Goal: Information Seeking & Learning: Learn about a topic

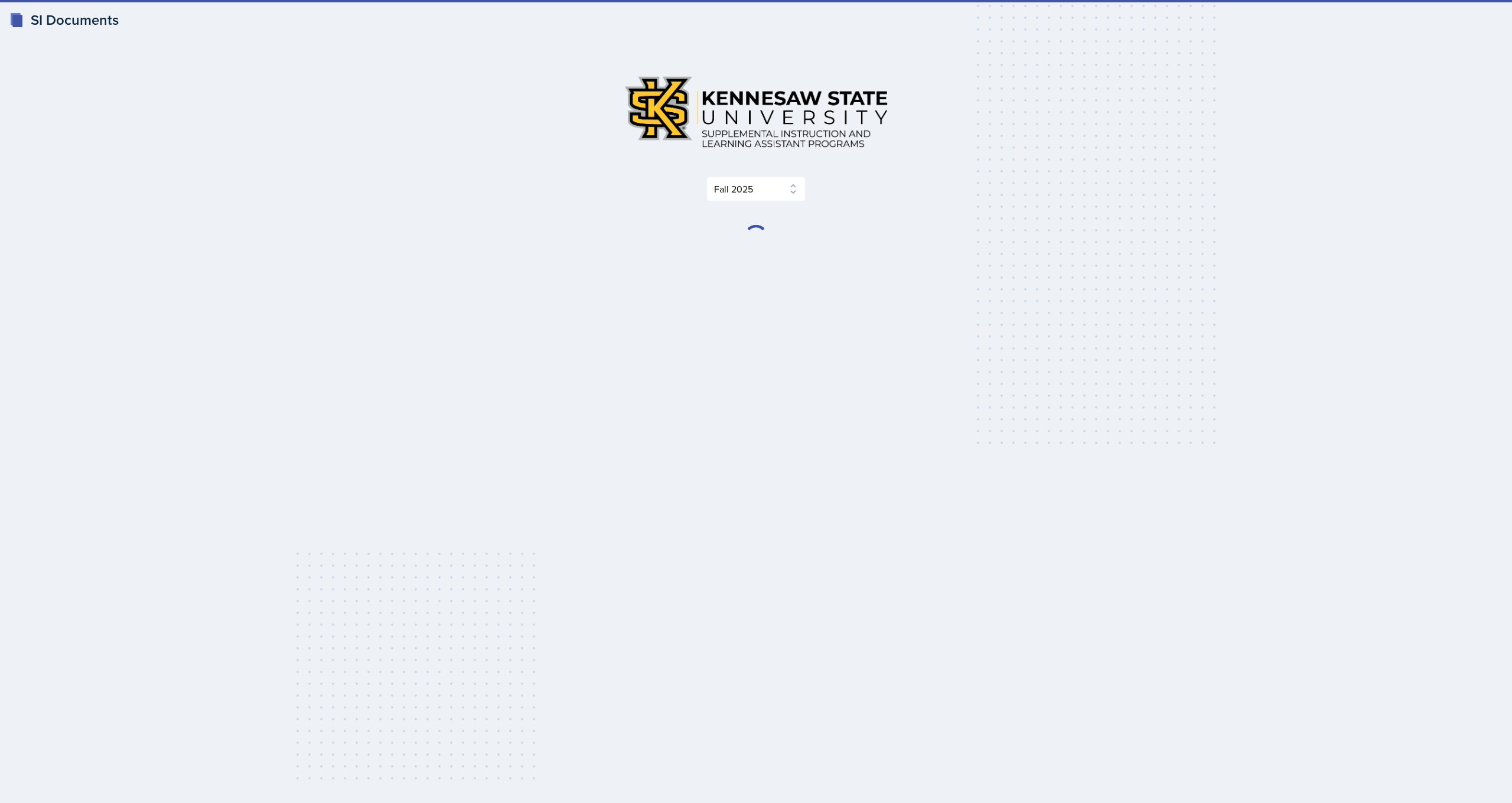
select select "2bed604d-1099-4043-b1bc-2365e8740244"
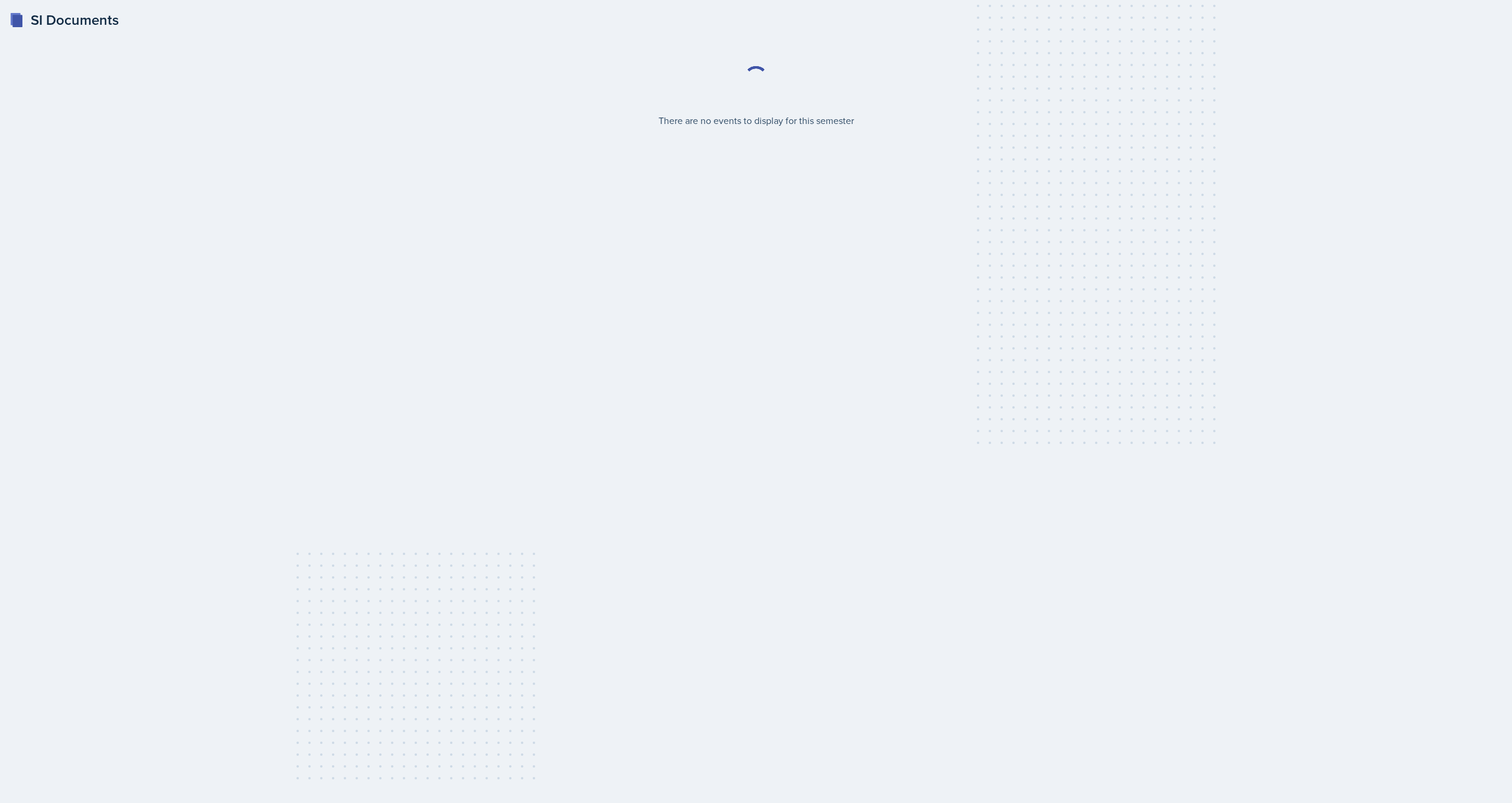
select select "2bed604d-1099-4043-b1bc-2365e8740244"
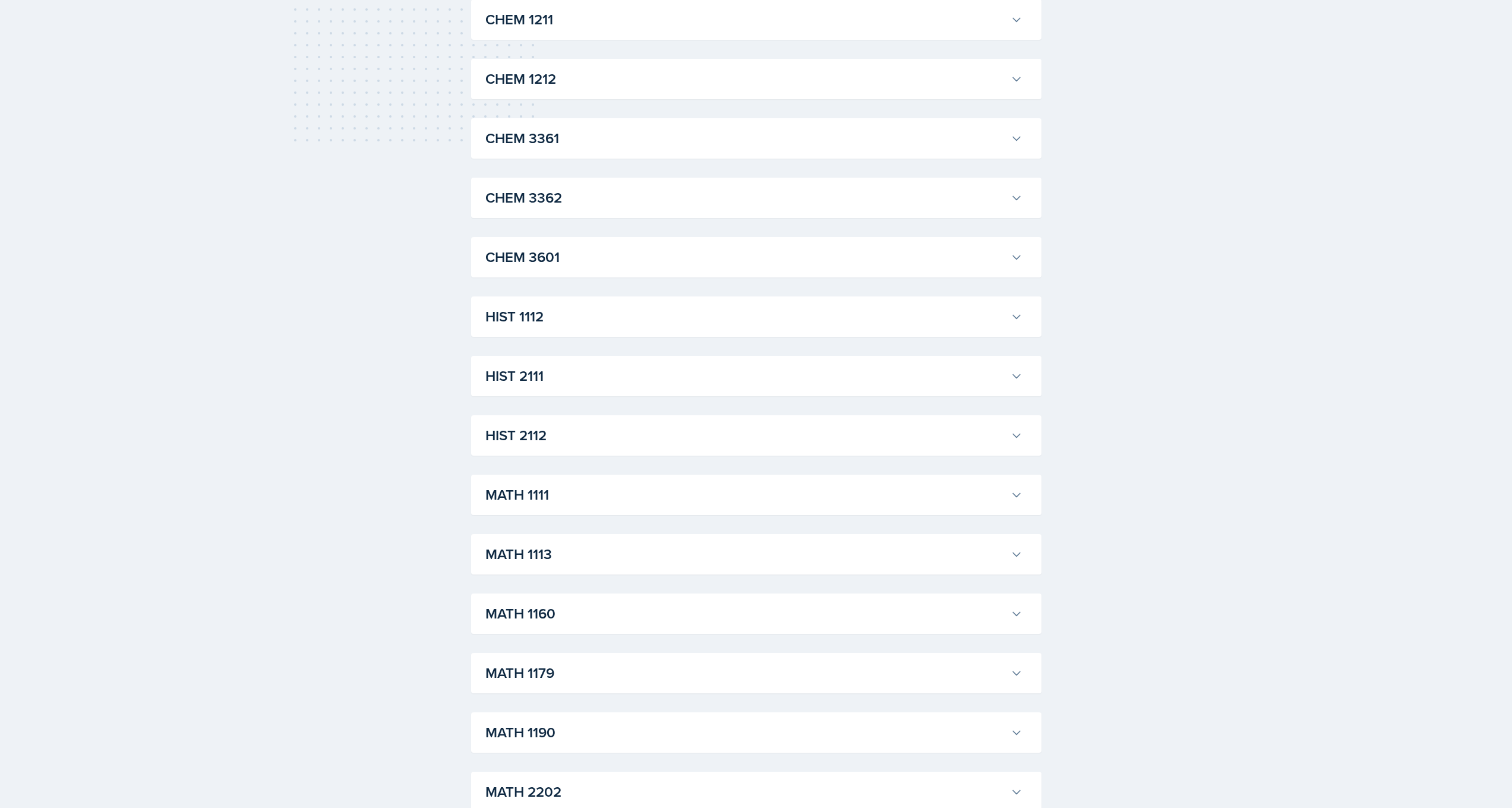
scroll to position [681, 0]
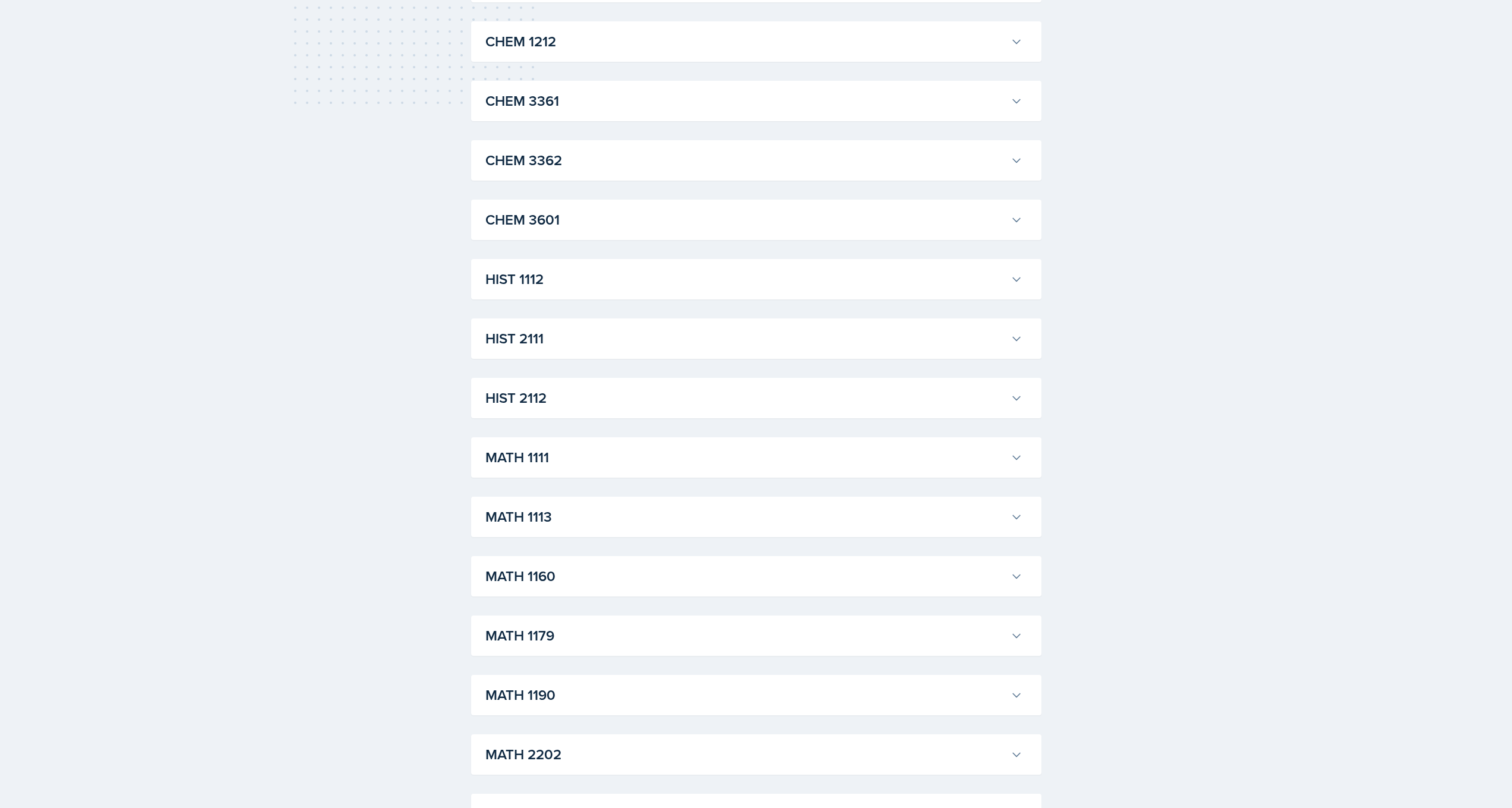
click at [602, 517] on h3 "MATH 1113" at bounding box center [746, 517] width 521 height 21
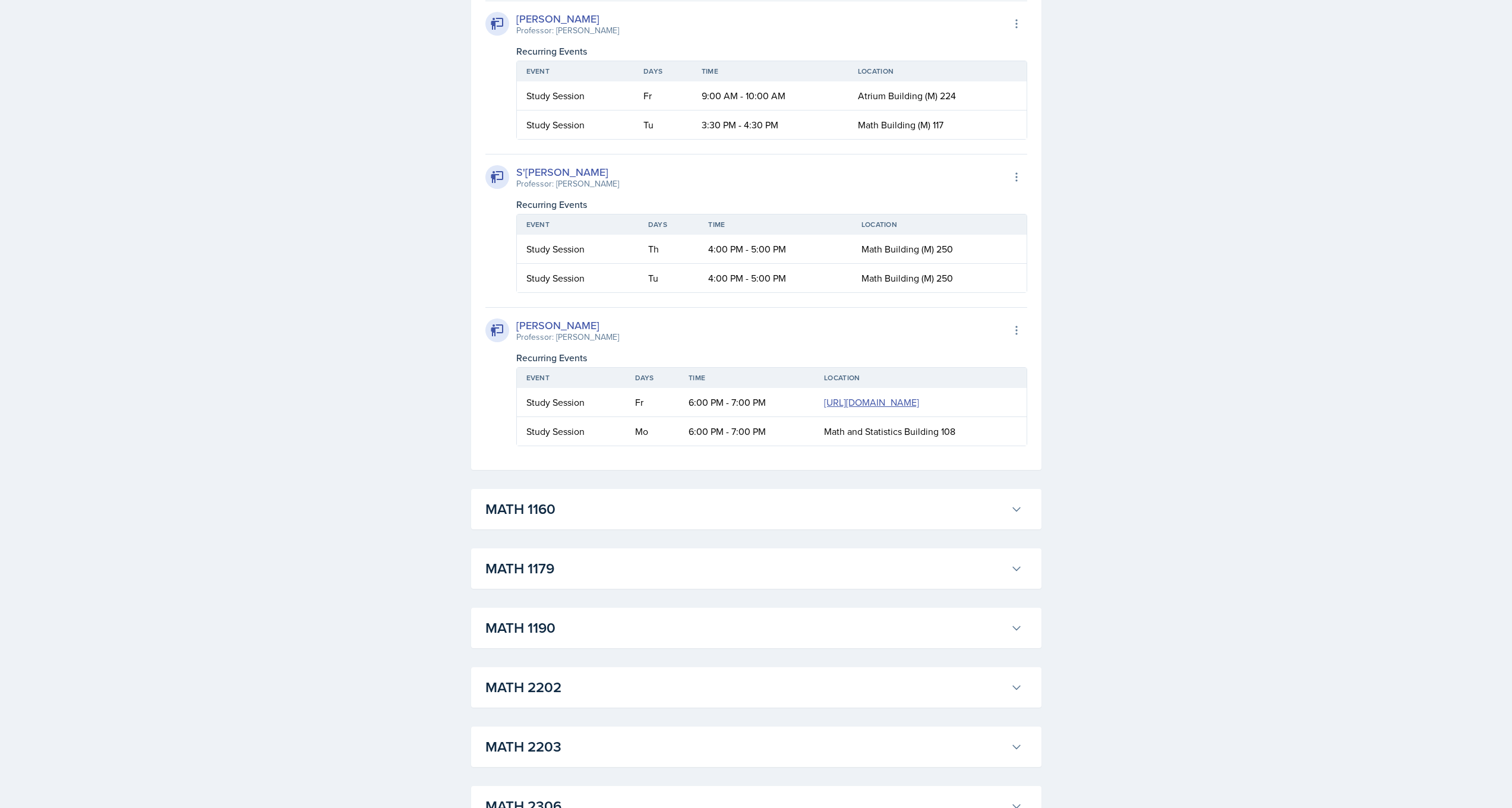
scroll to position [2354, 0]
click at [509, 370] on div "[PERSON_NAME] Professor: [PERSON_NAME] Export to Google Calendar Recurring Even…" at bounding box center [756, 375] width 542 height 139
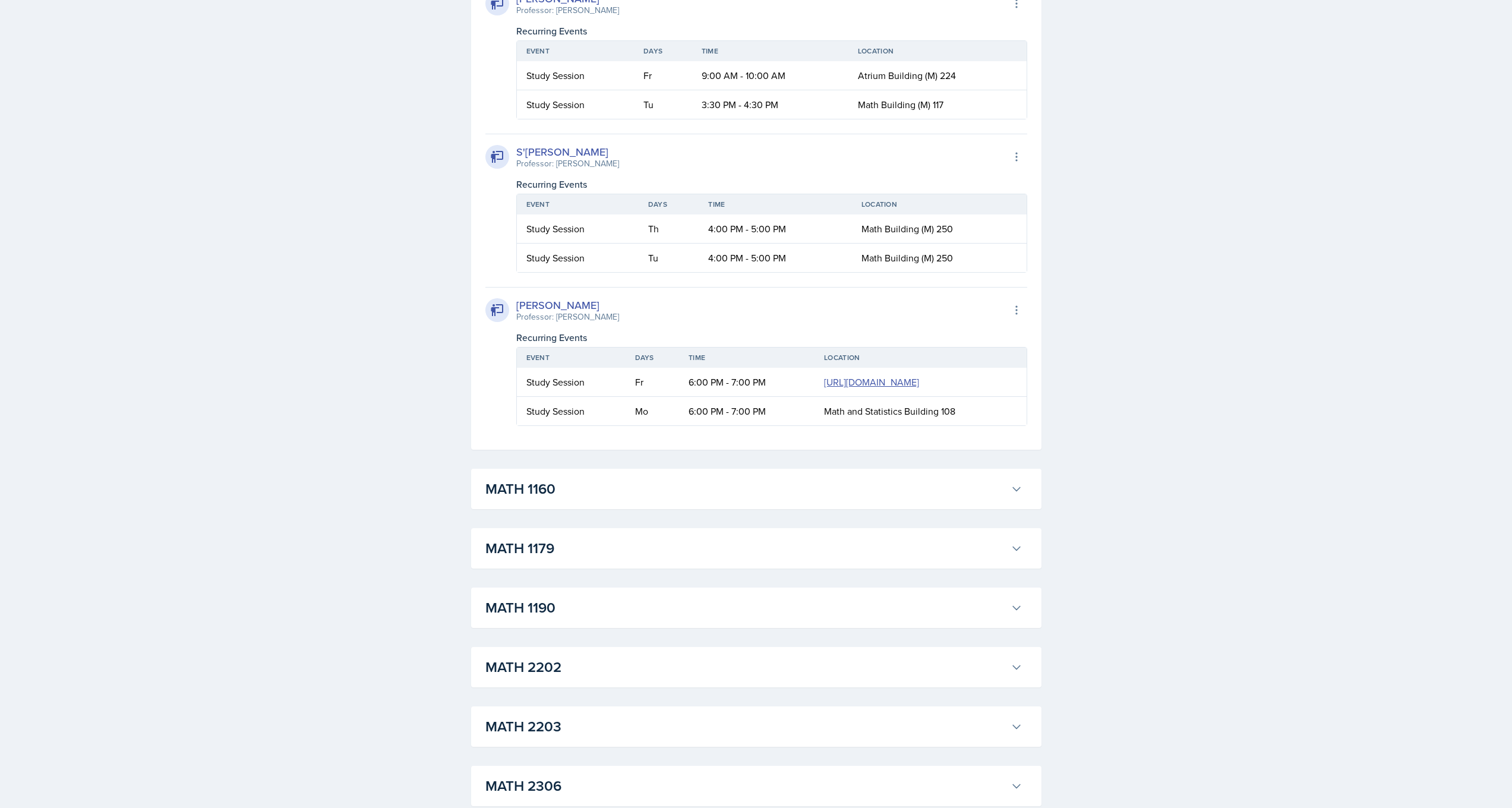
scroll to position [2417, 0]
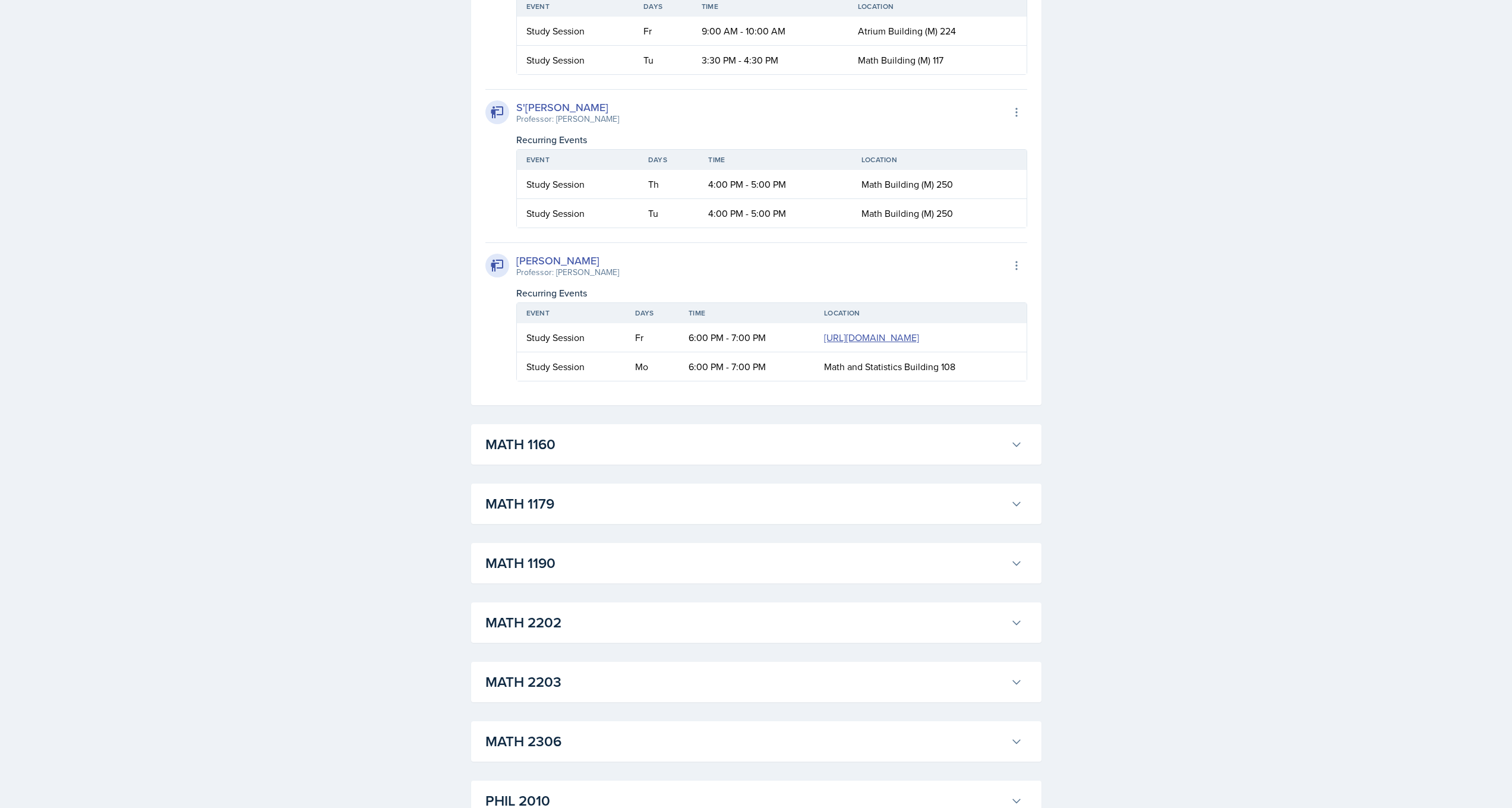
click at [499, 356] on div "Madison Villalba Professor: Ben Sloop Export to Google Calendar Recurring Event…" at bounding box center [756, 312] width 542 height 139
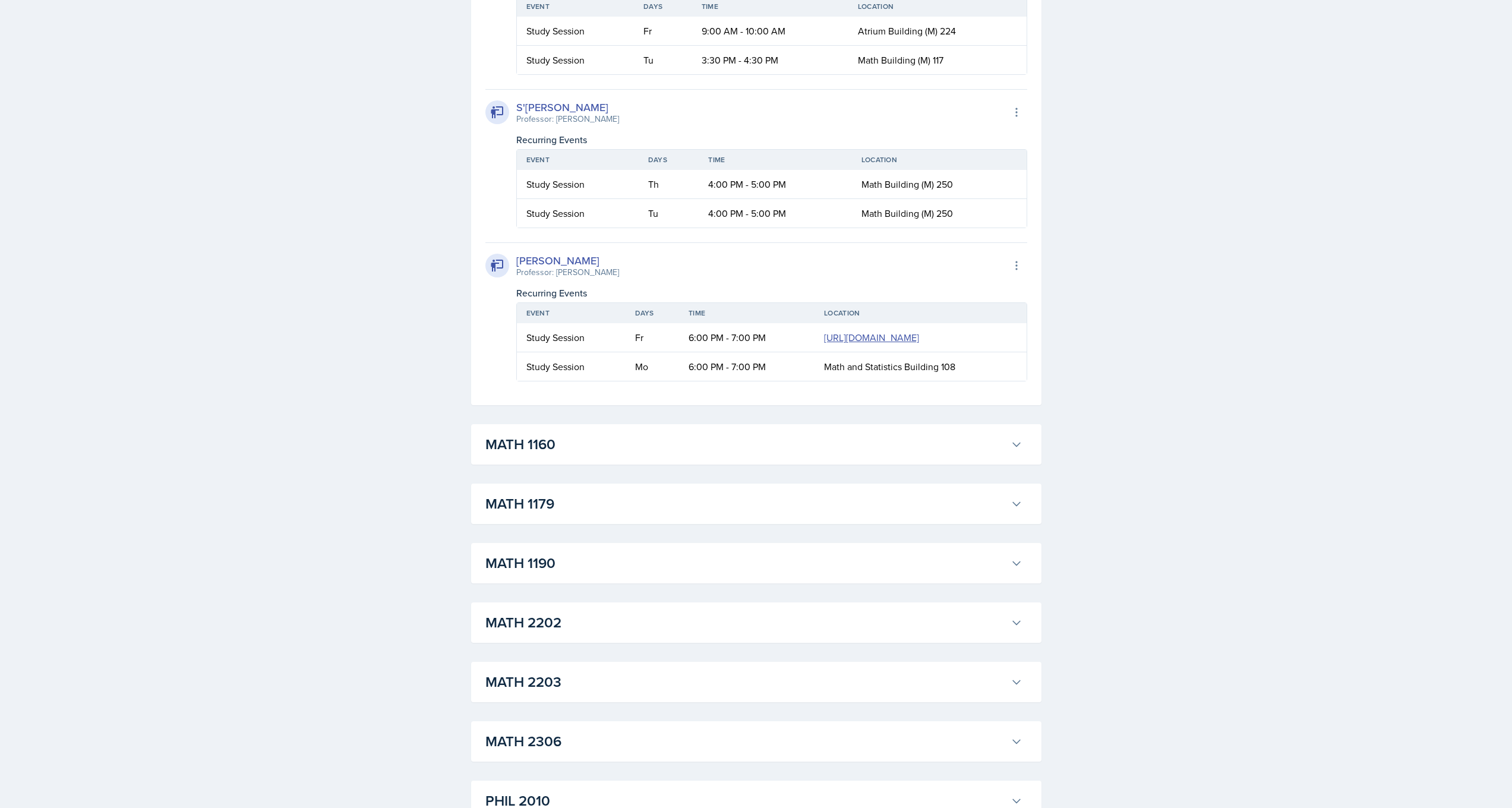
click at [518, 353] on td "Study Session" at bounding box center [572, 337] width 109 height 29
